Goal: Find specific page/section: Find specific page/section

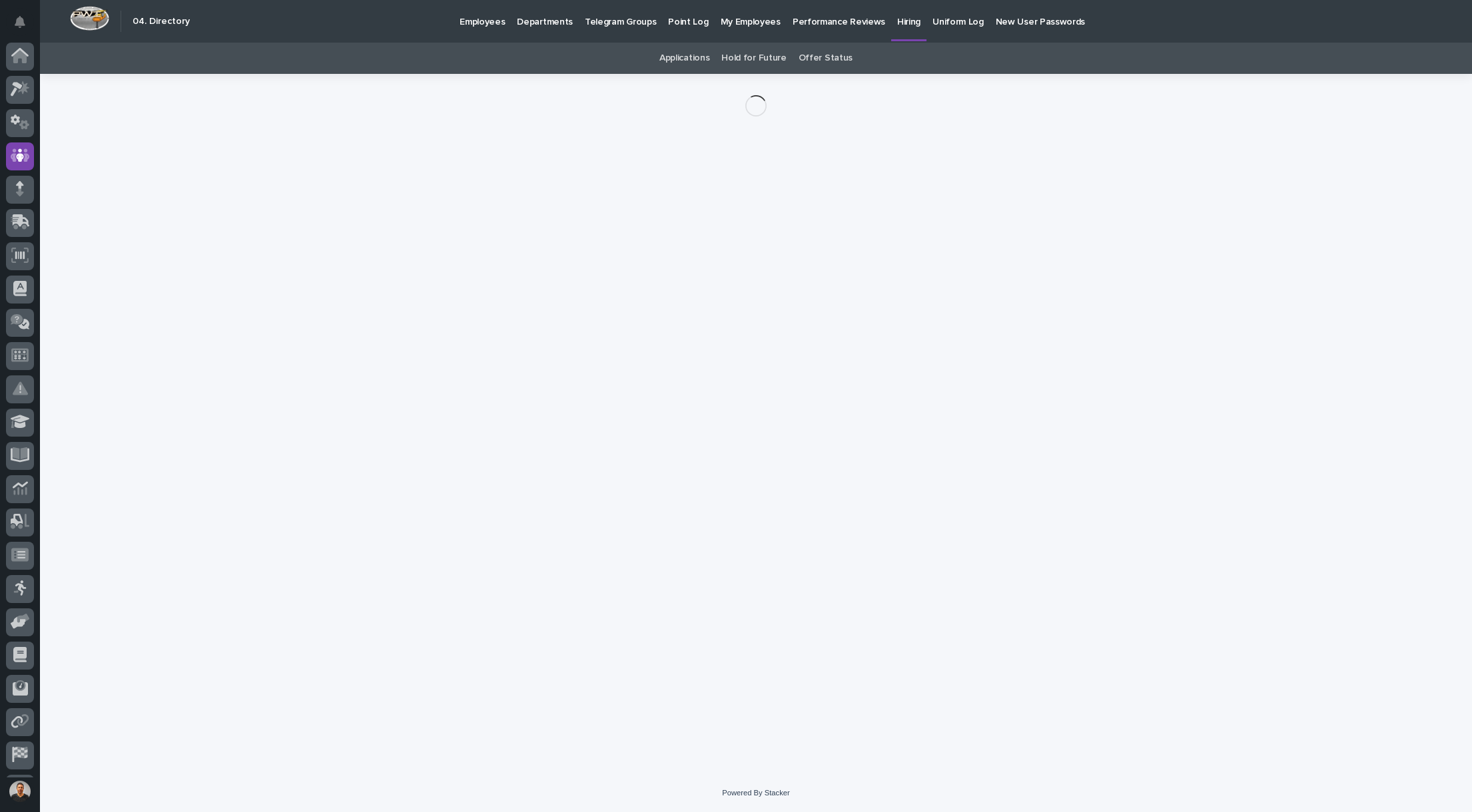
scroll to position [31, 0]
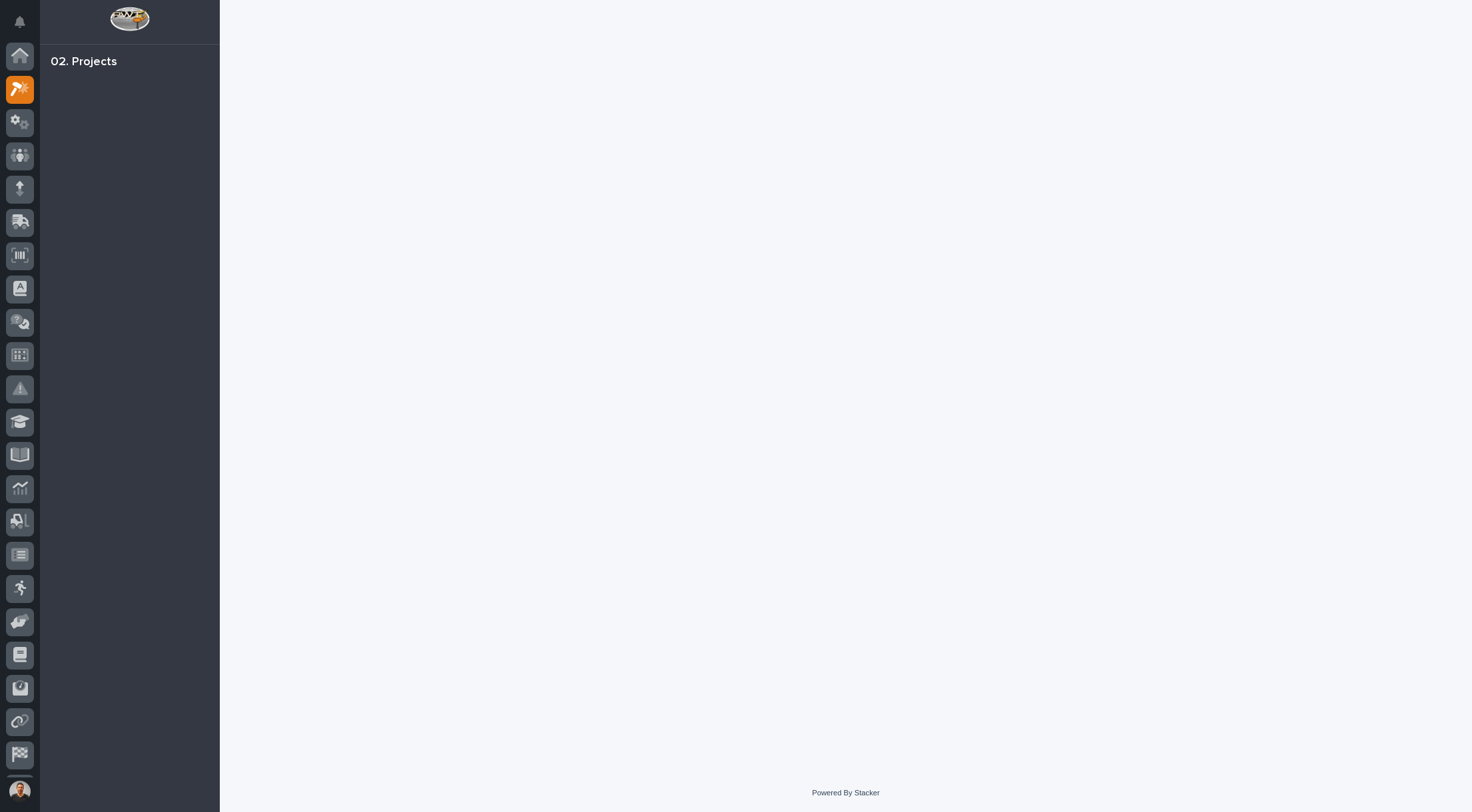
scroll to position [31, 0]
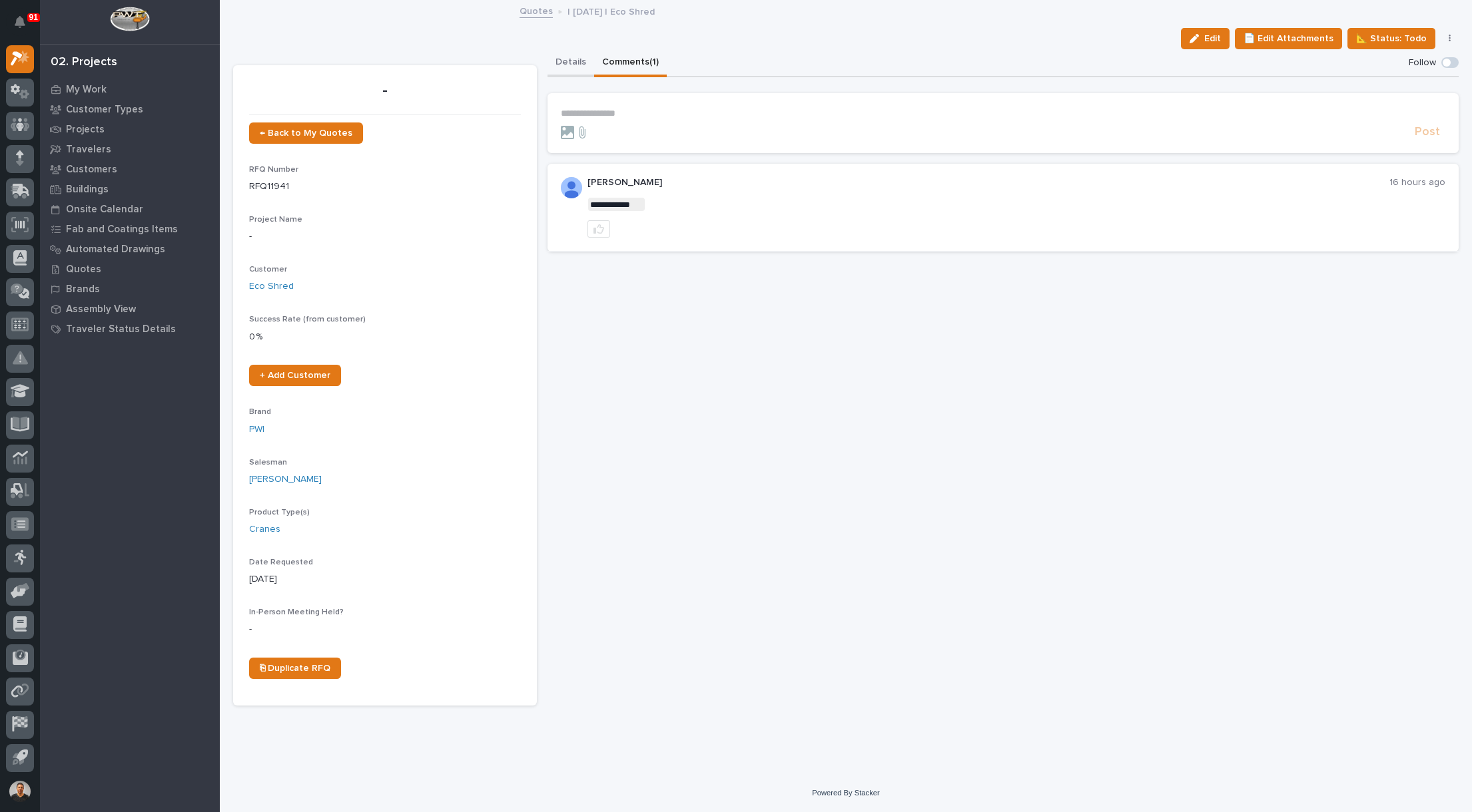
click at [564, 63] on button "Details" at bounding box center [571, 63] width 47 height 28
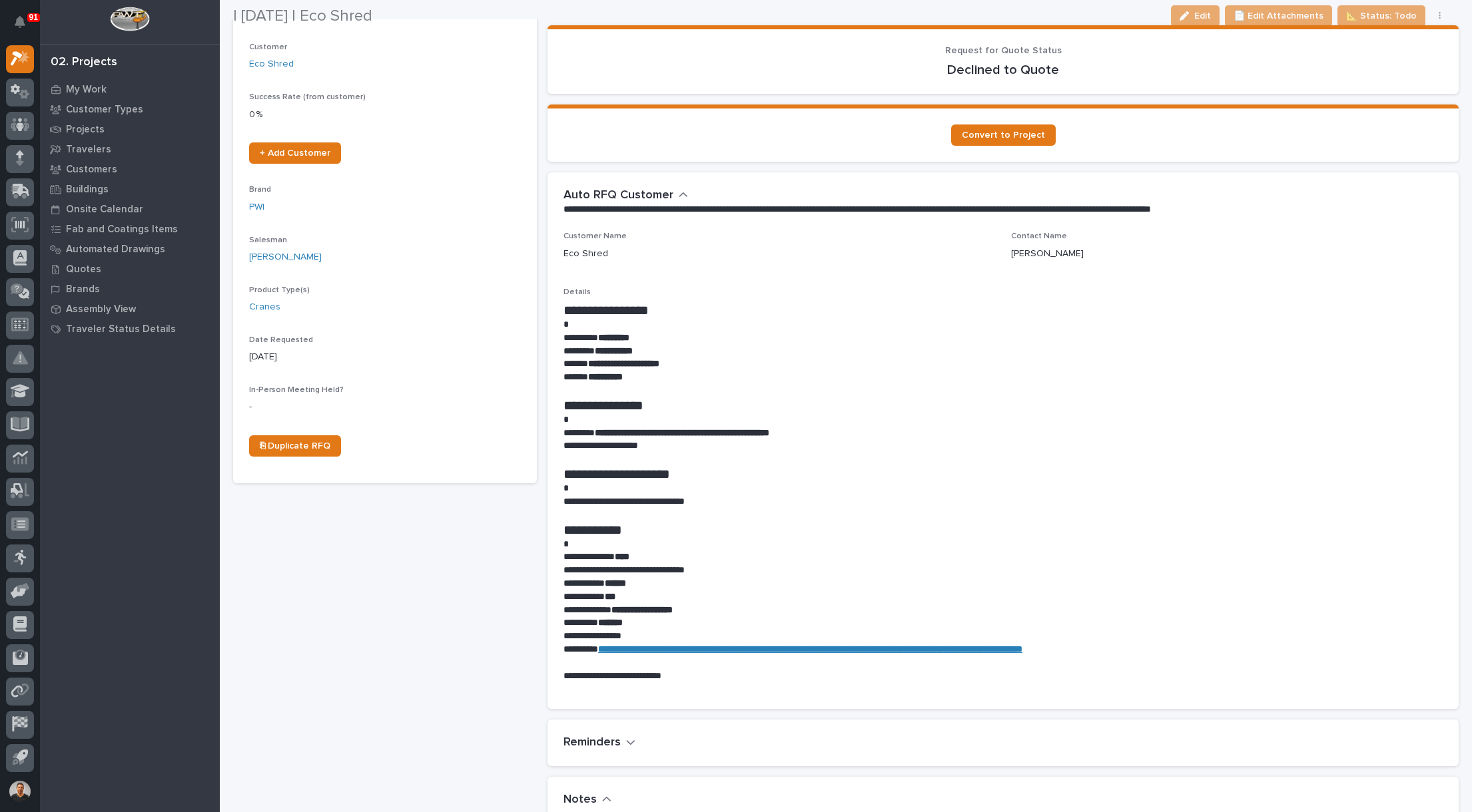
scroll to position [266, 0]
